Goal: Navigation & Orientation: Find specific page/section

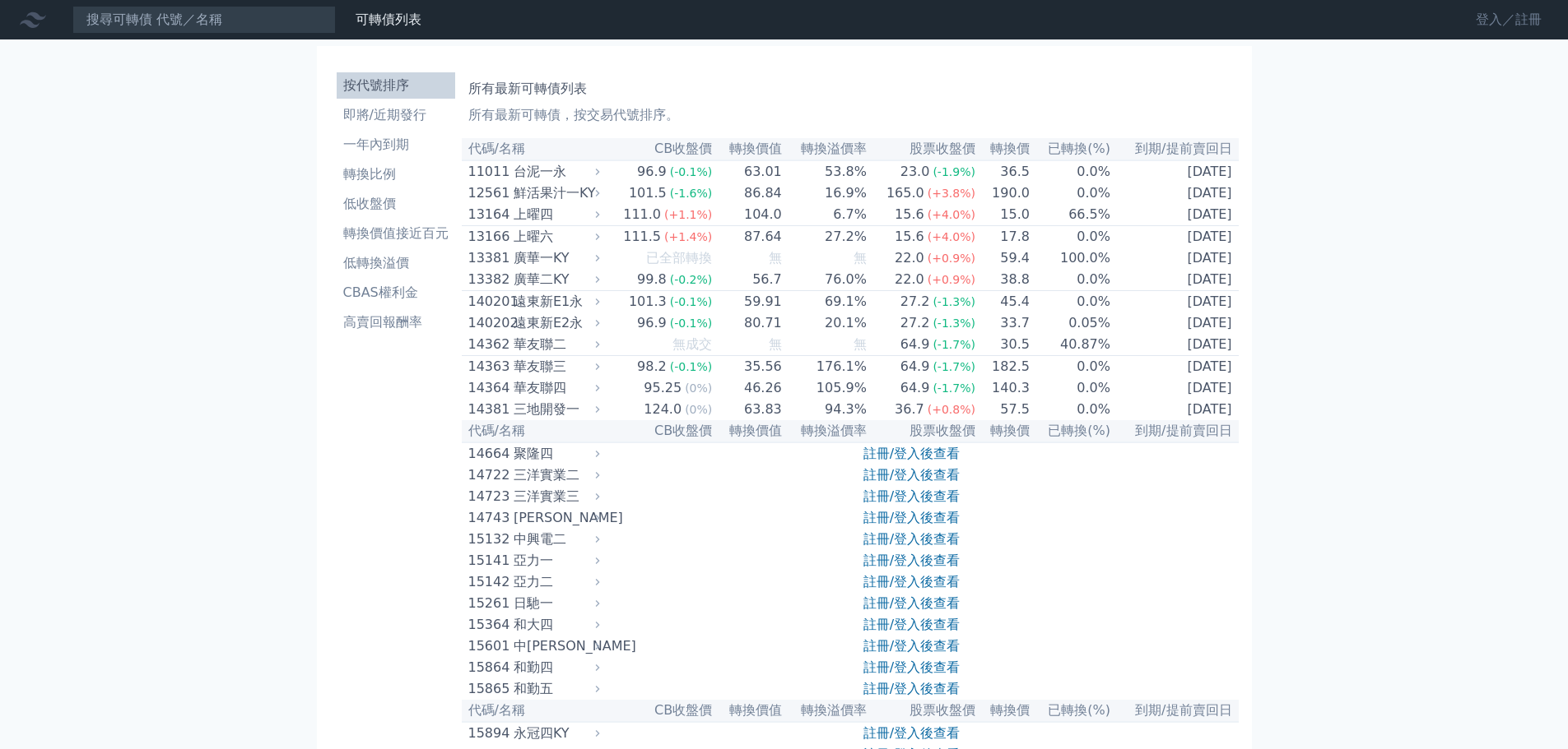
click at [1516, 26] on link "登入／註冊" at bounding box center [1508, 20] width 93 height 26
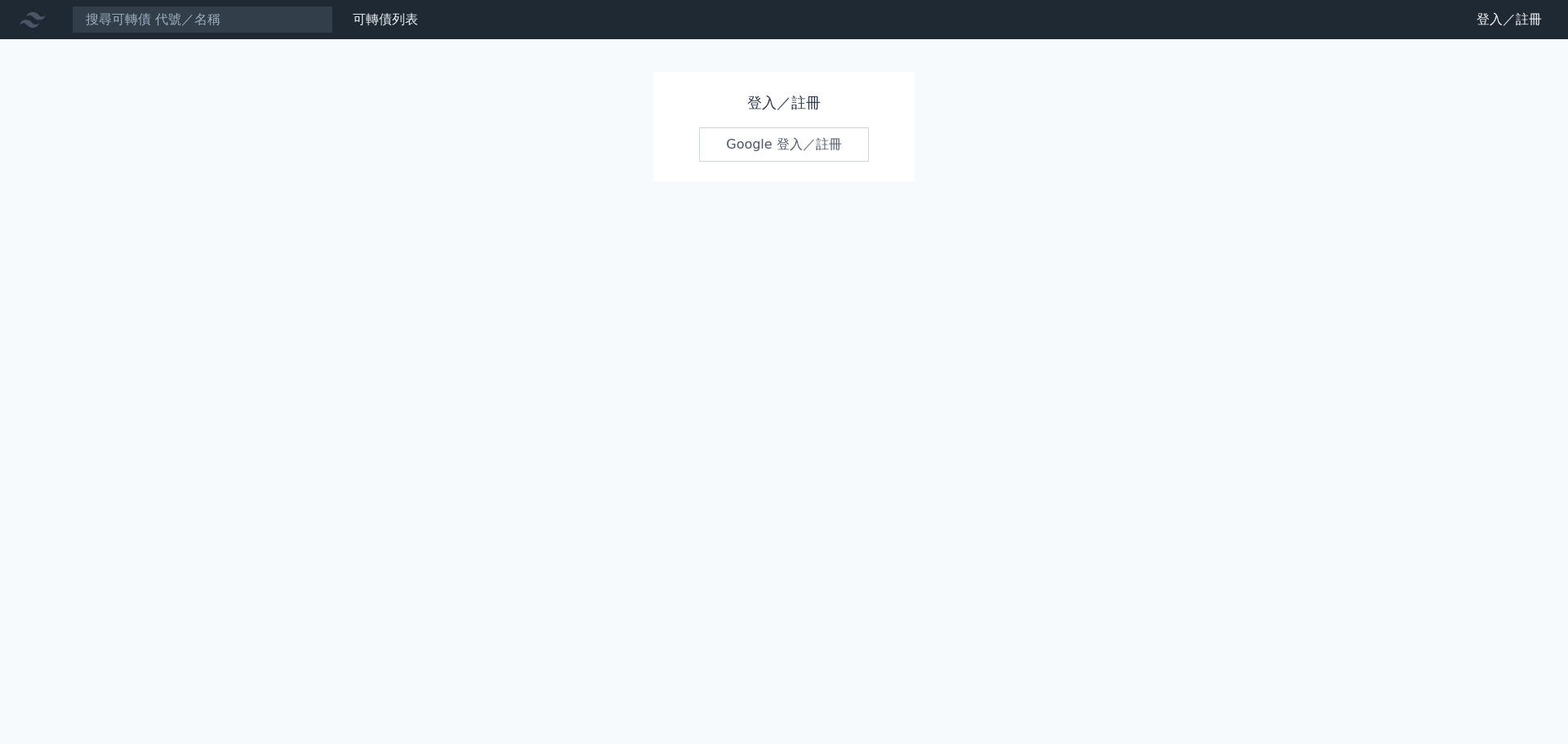
click at [770, 134] on link "Google 登入／註冊" at bounding box center [784, 144] width 170 height 34
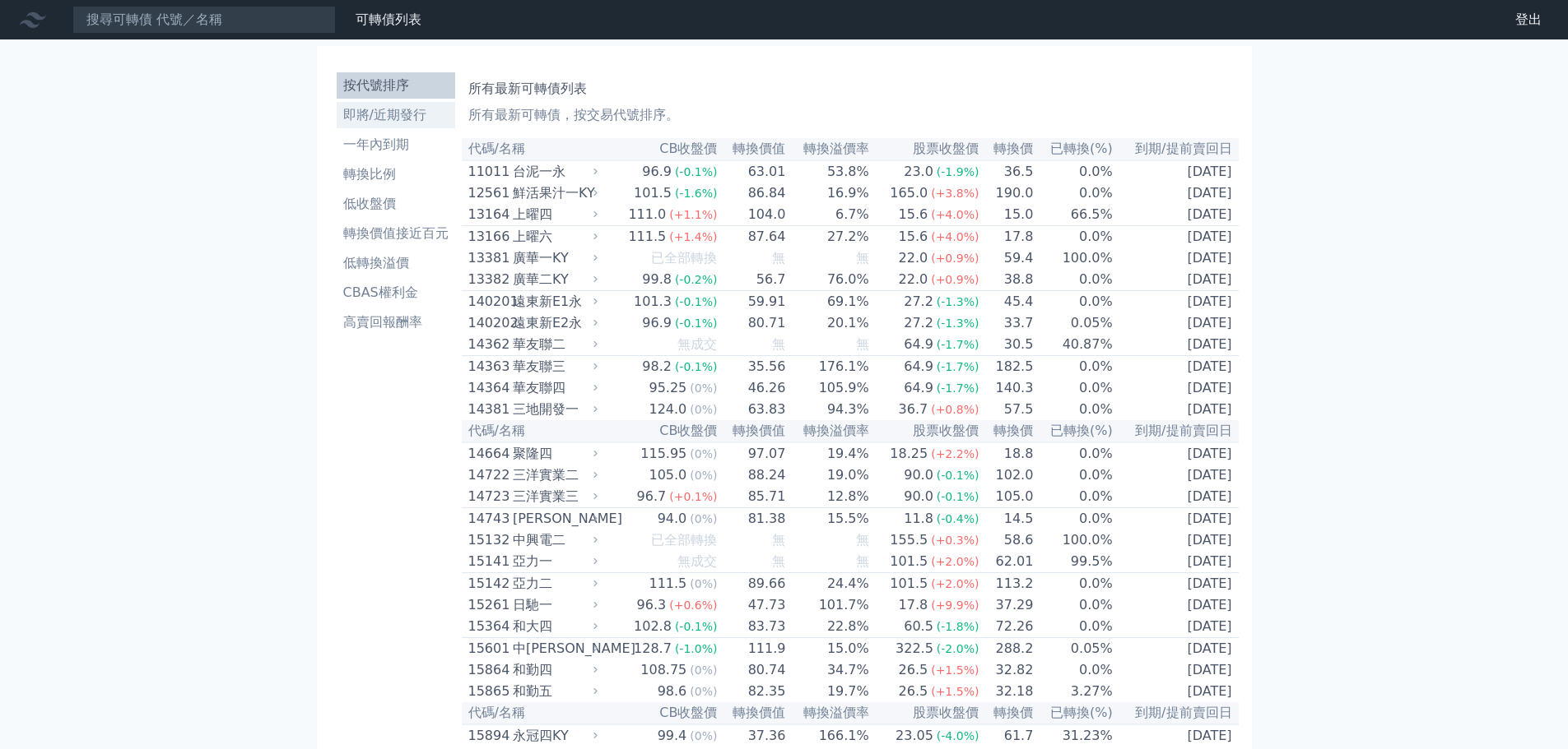
click at [430, 122] on li "即將/近期發行" at bounding box center [396, 115] width 119 height 20
